Goal: Information Seeking & Learning: Learn about a topic

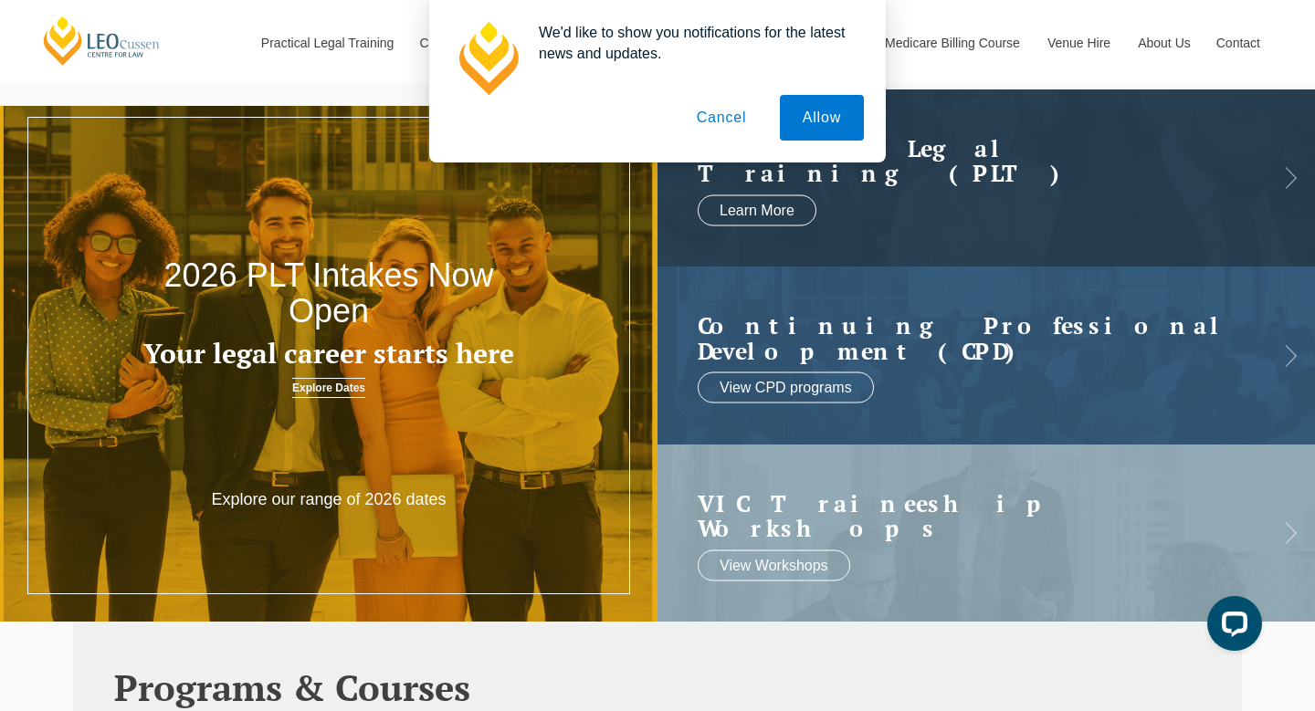
click at [709, 116] on button "Cancel" at bounding box center [722, 118] width 96 height 46
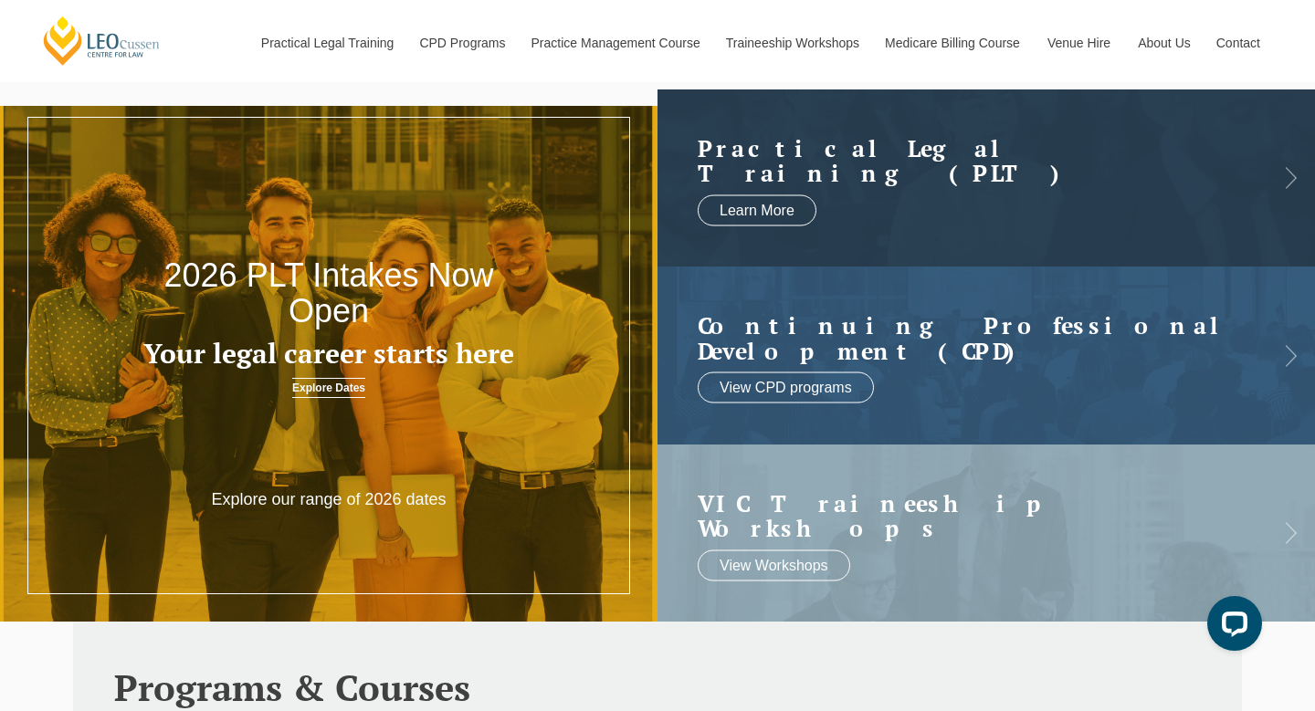
click at [338, 391] on link "Explore Dates" at bounding box center [328, 388] width 73 height 20
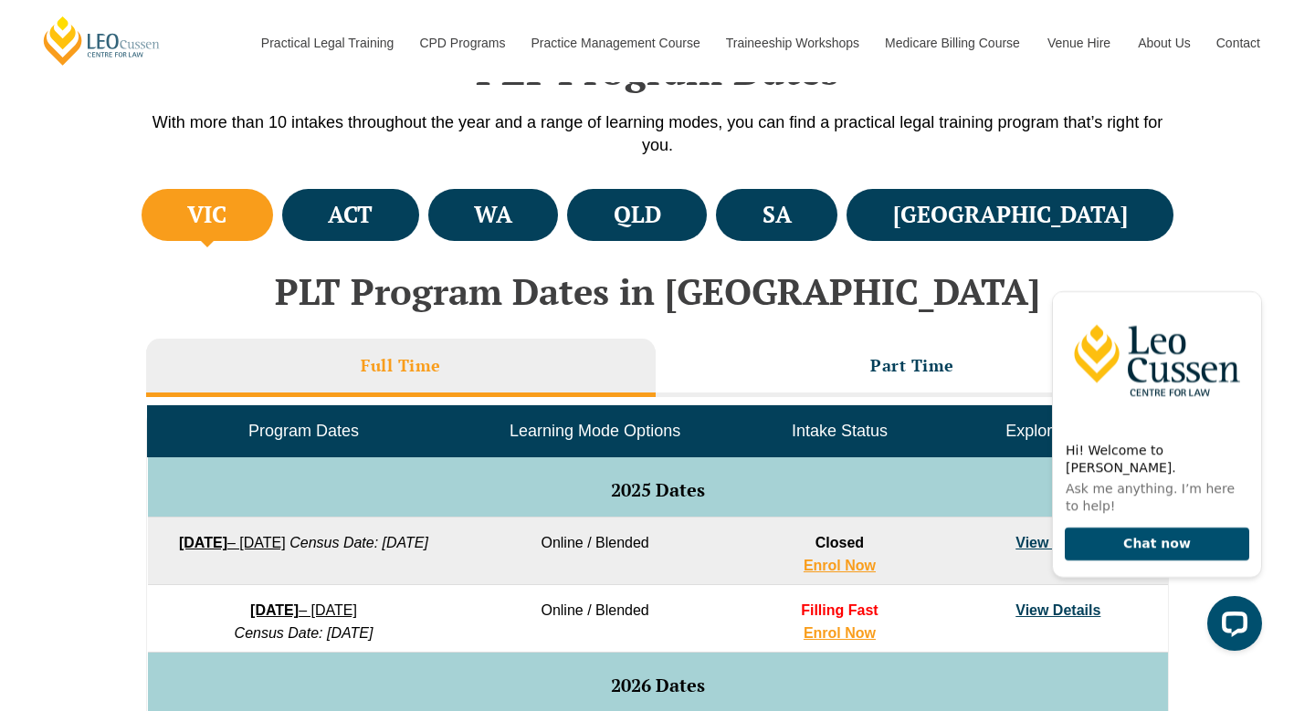
scroll to position [582, 0]
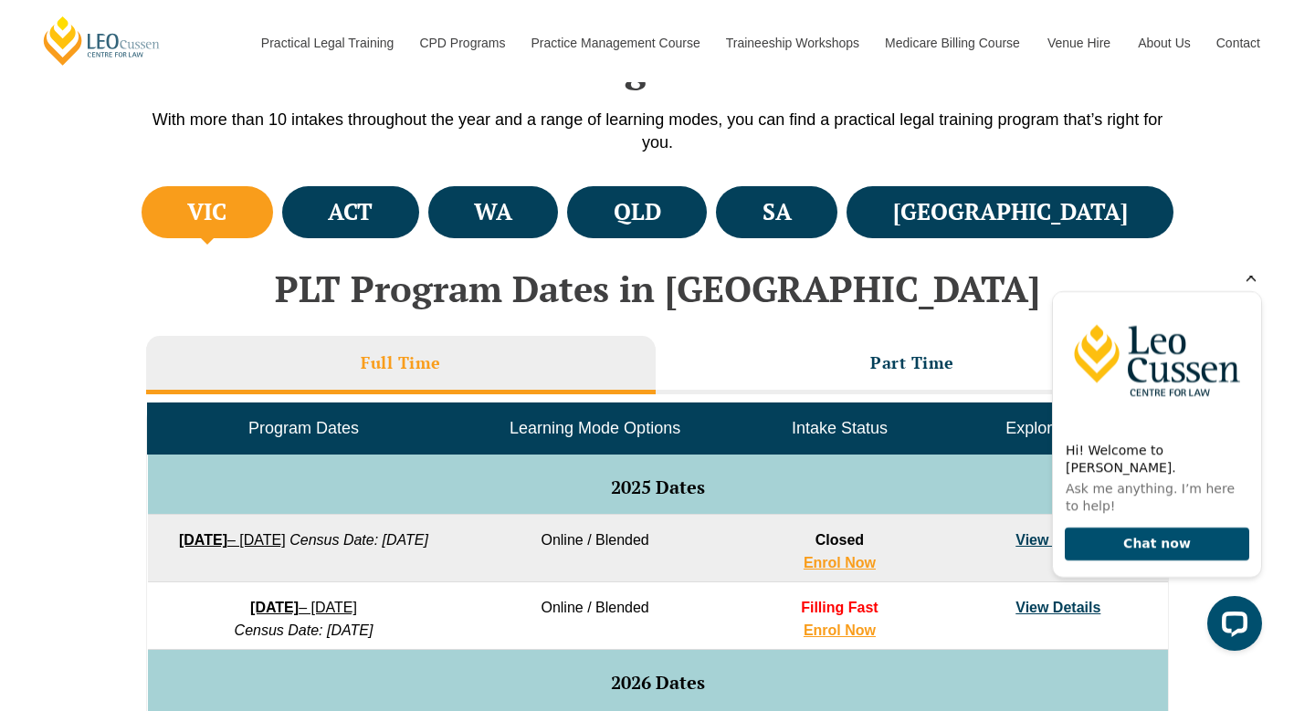
click at [1253, 282] on icon "Hide greeting" at bounding box center [1252, 277] width 10 height 10
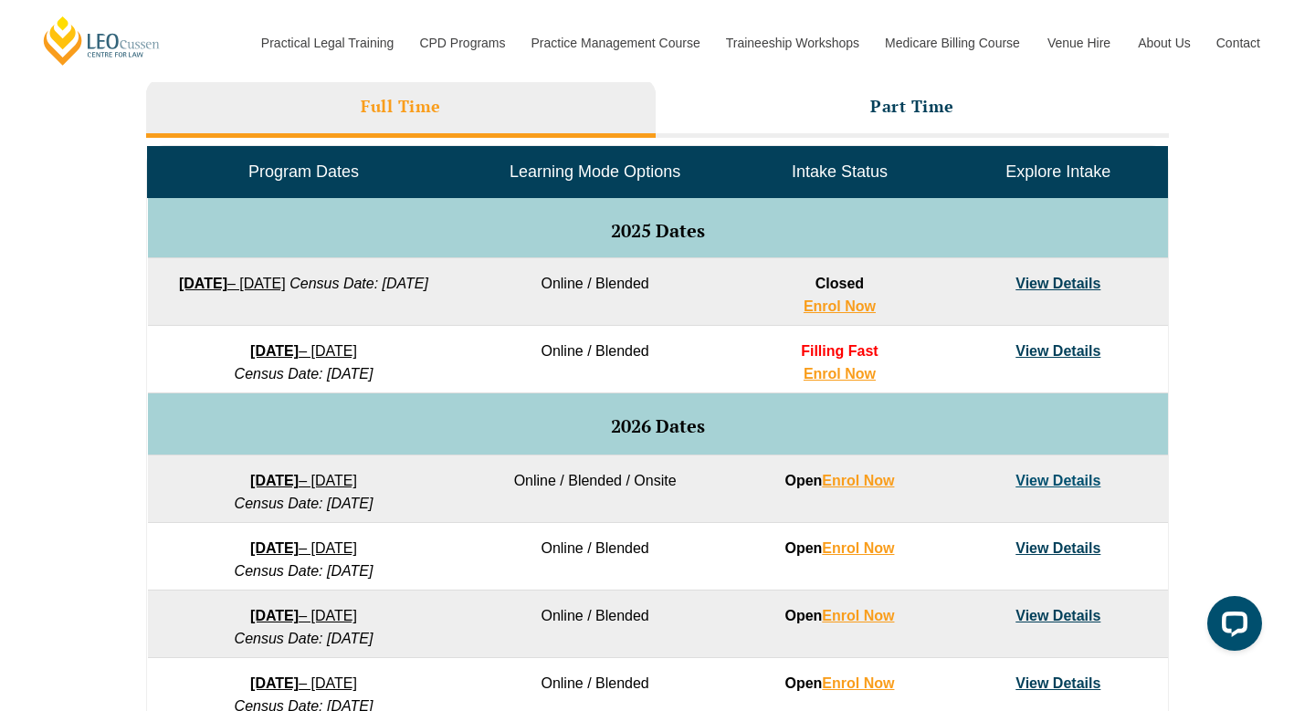
scroll to position [841, 0]
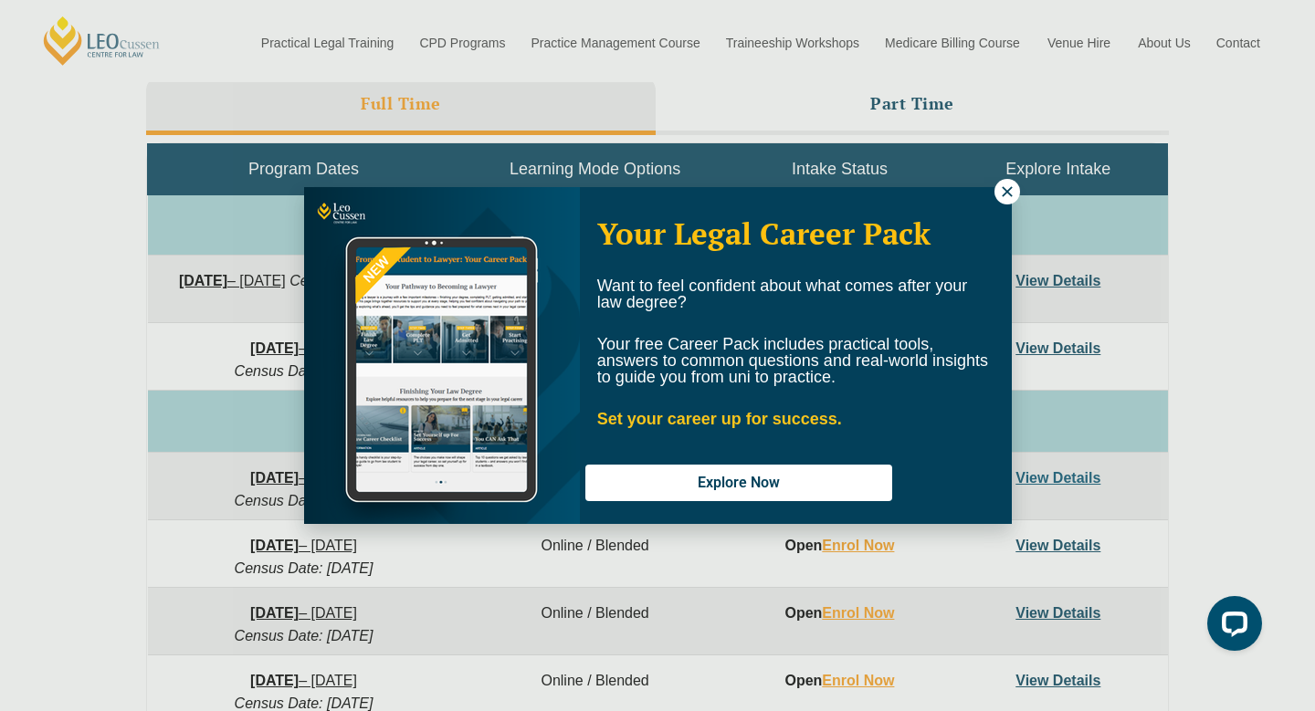
click at [1010, 192] on icon at bounding box center [1007, 192] width 16 height 16
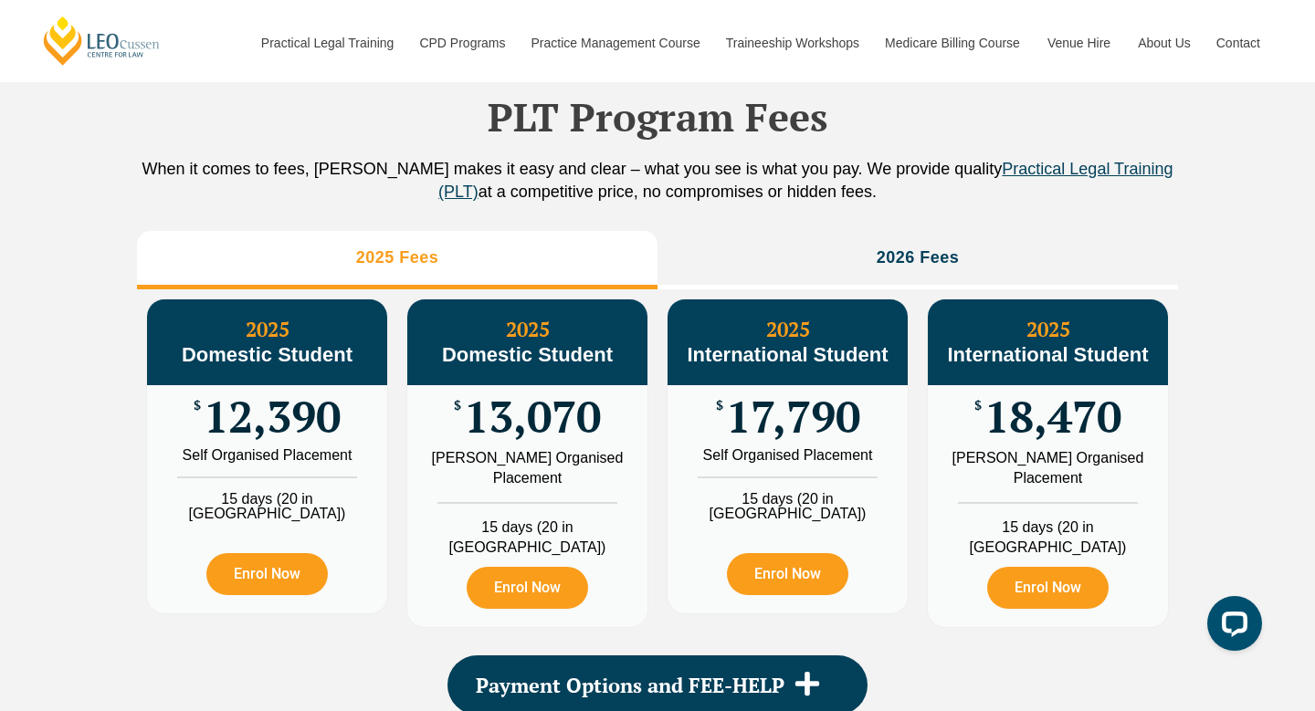
scroll to position [2018, 0]
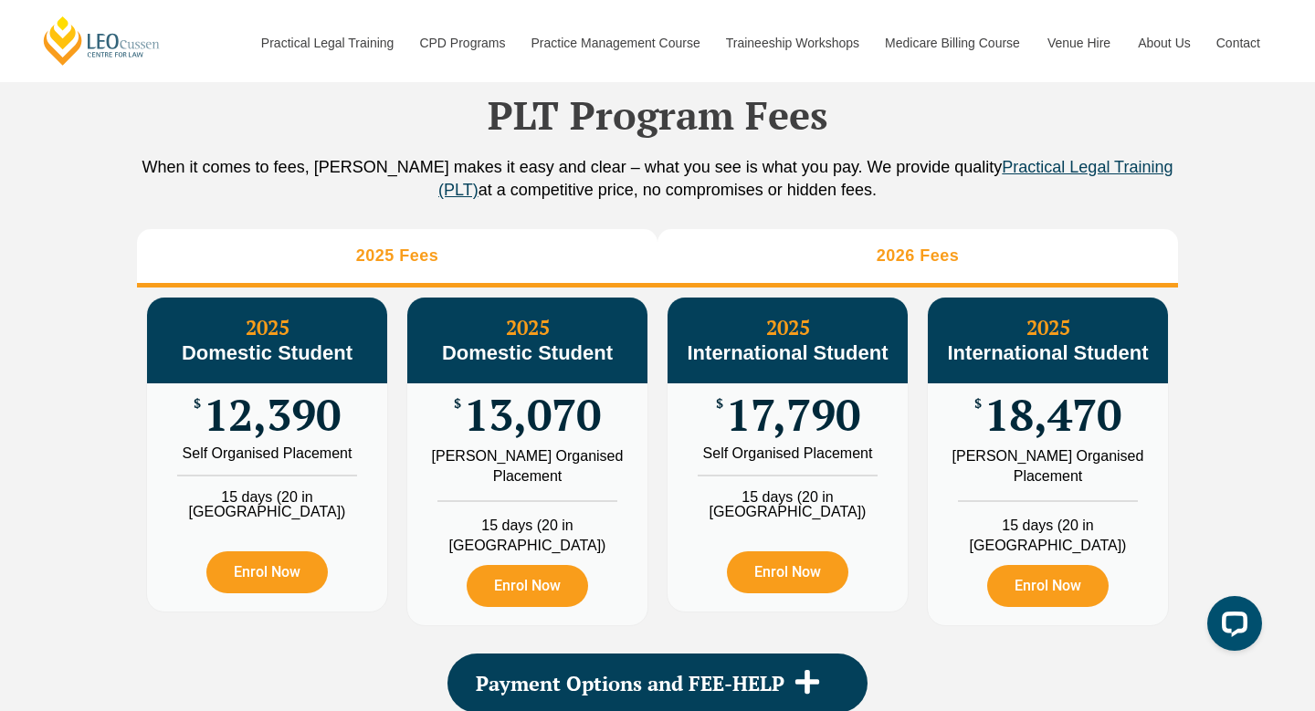
click at [1007, 272] on li "2026 Fees" at bounding box center [918, 258] width 521 height 58
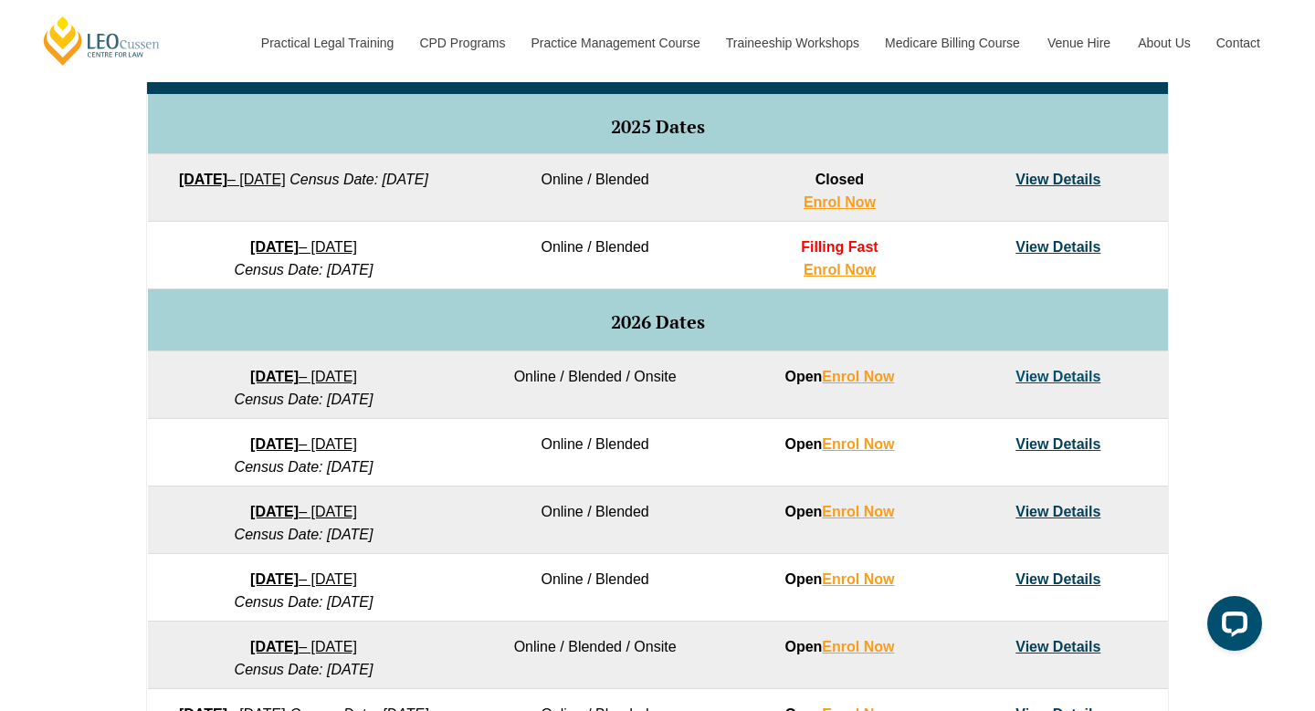
scroll to position [945, 0]
